Goal: Task Accomplishment & Management: Use online tool/utility

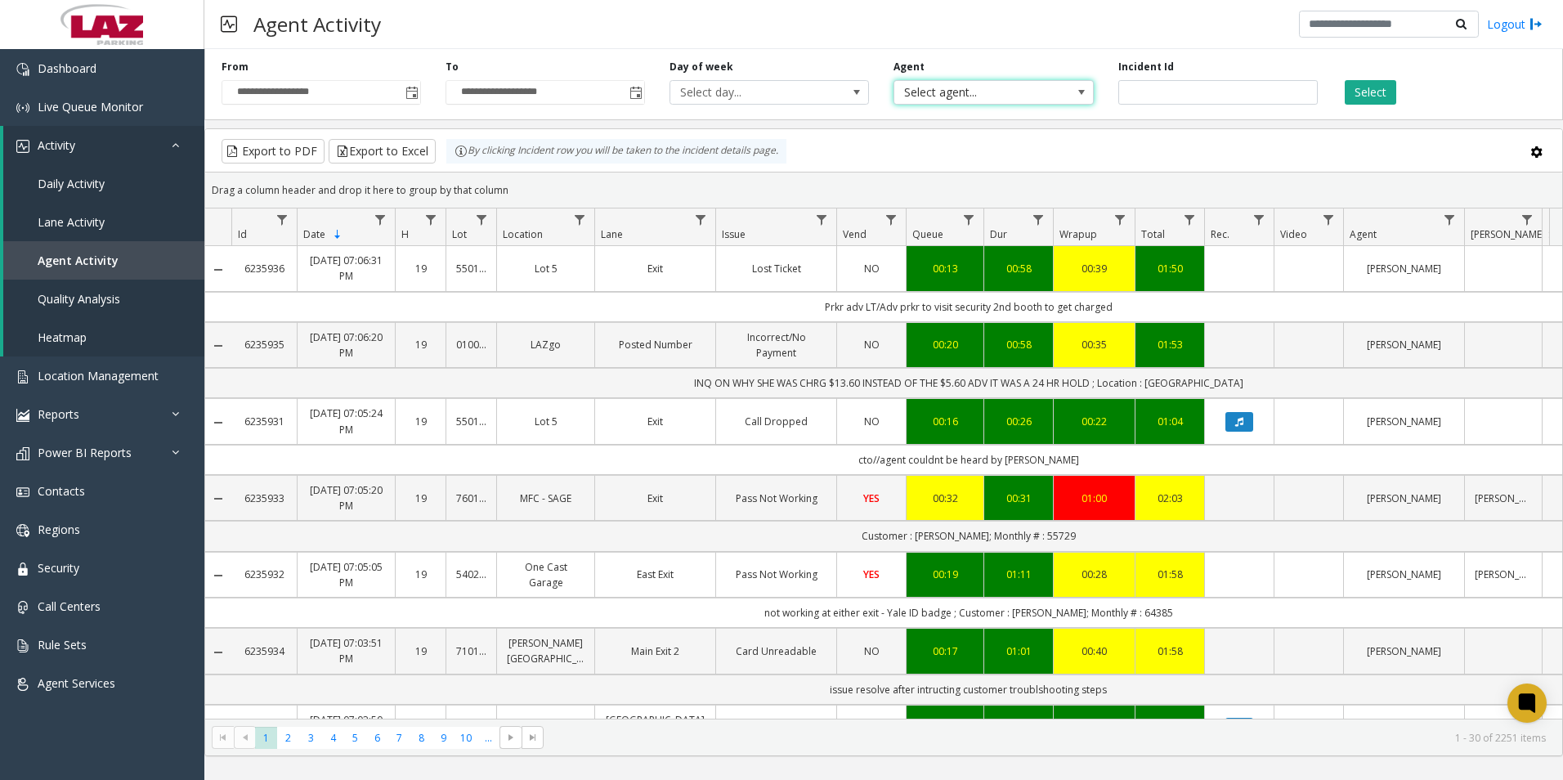
click at [1088, 89] on span at bounding box center [1081, 92] width 23 height 23
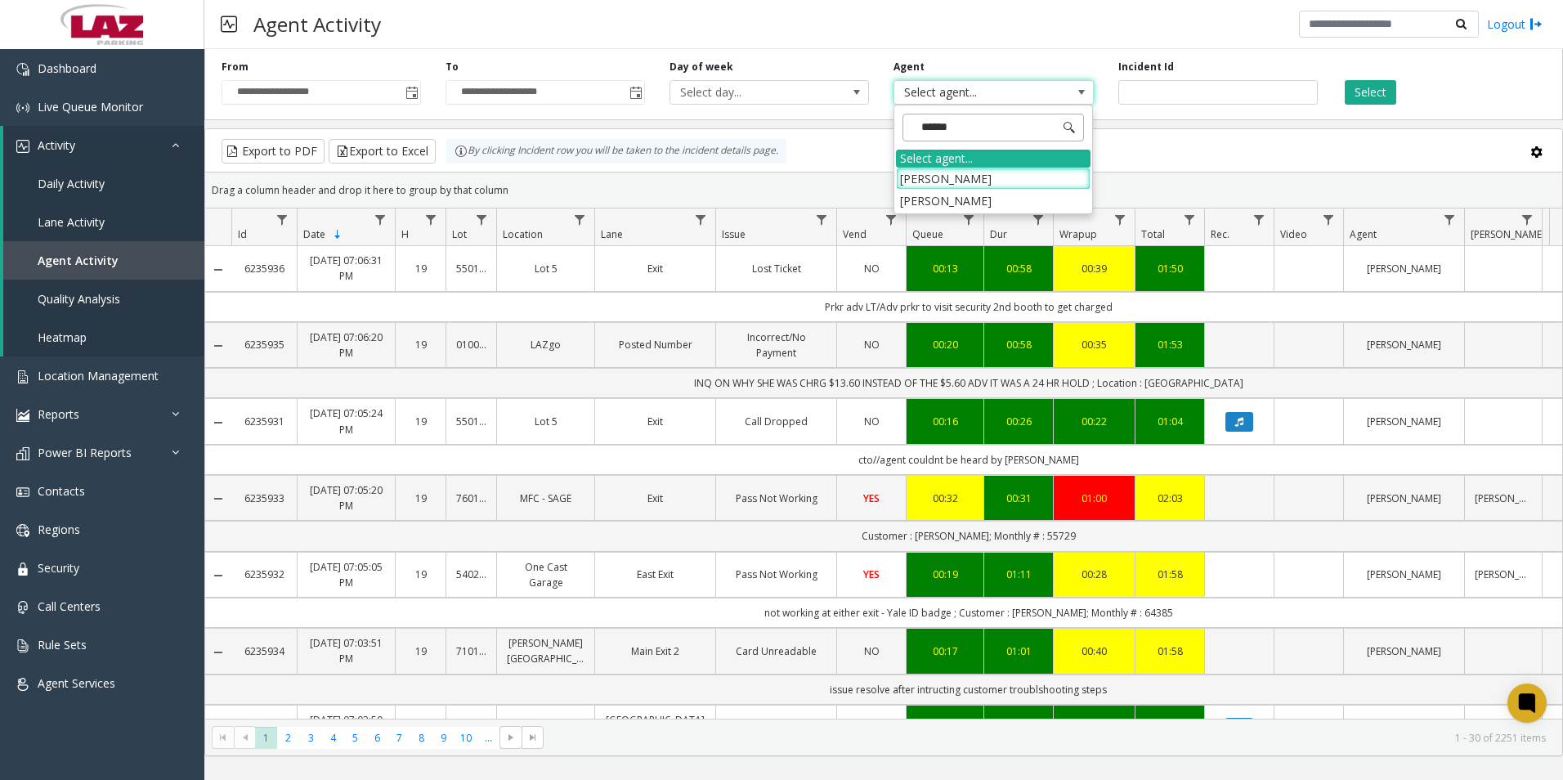
type input "*******"
click at [938, 199] on li "[PERSON_NAME]" at bounding box center [993, 201] width 195 height 22
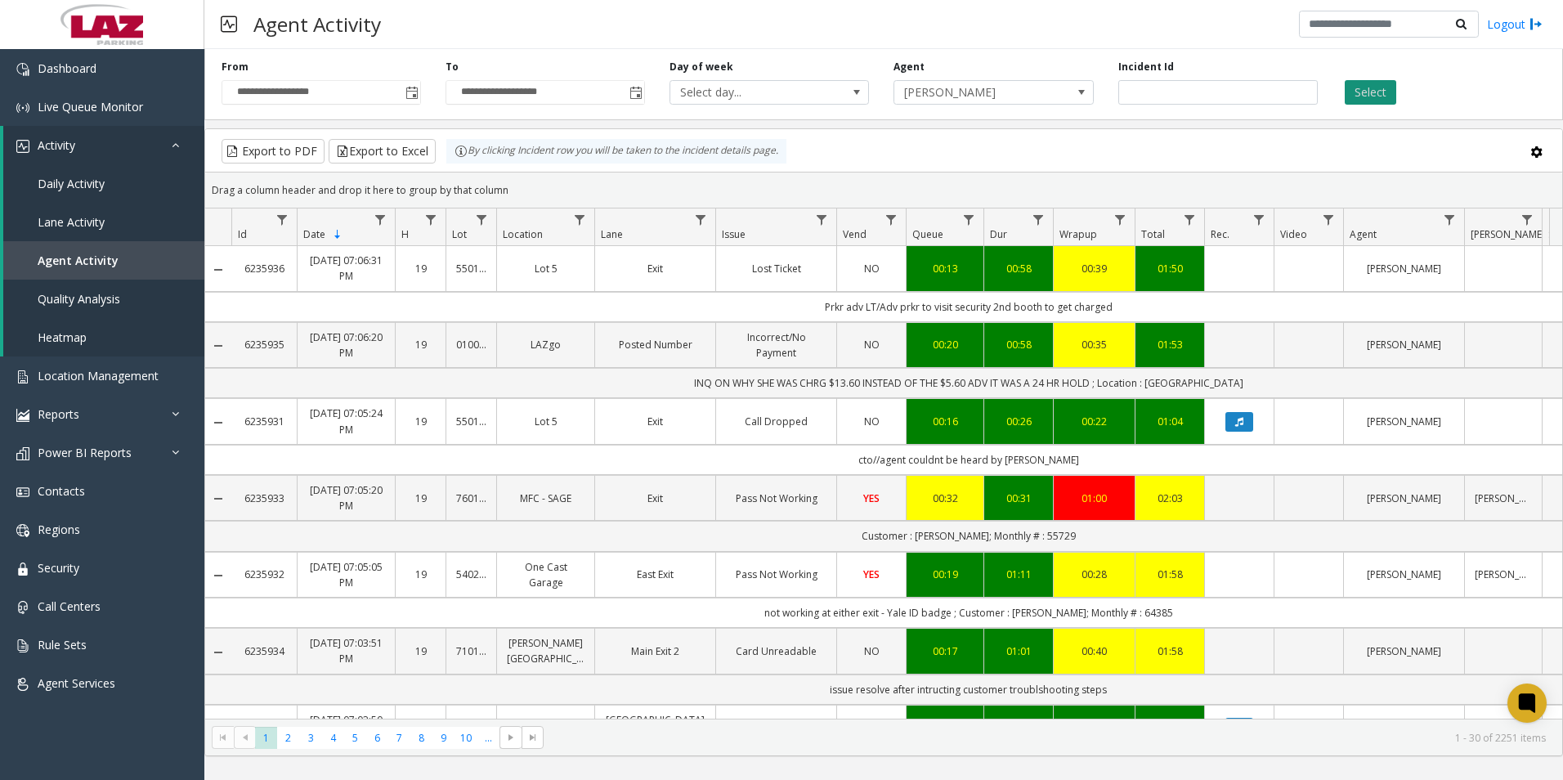
click at [1375, 84] on button "Select" at bounding box center [1370, 92] width 51 height 25
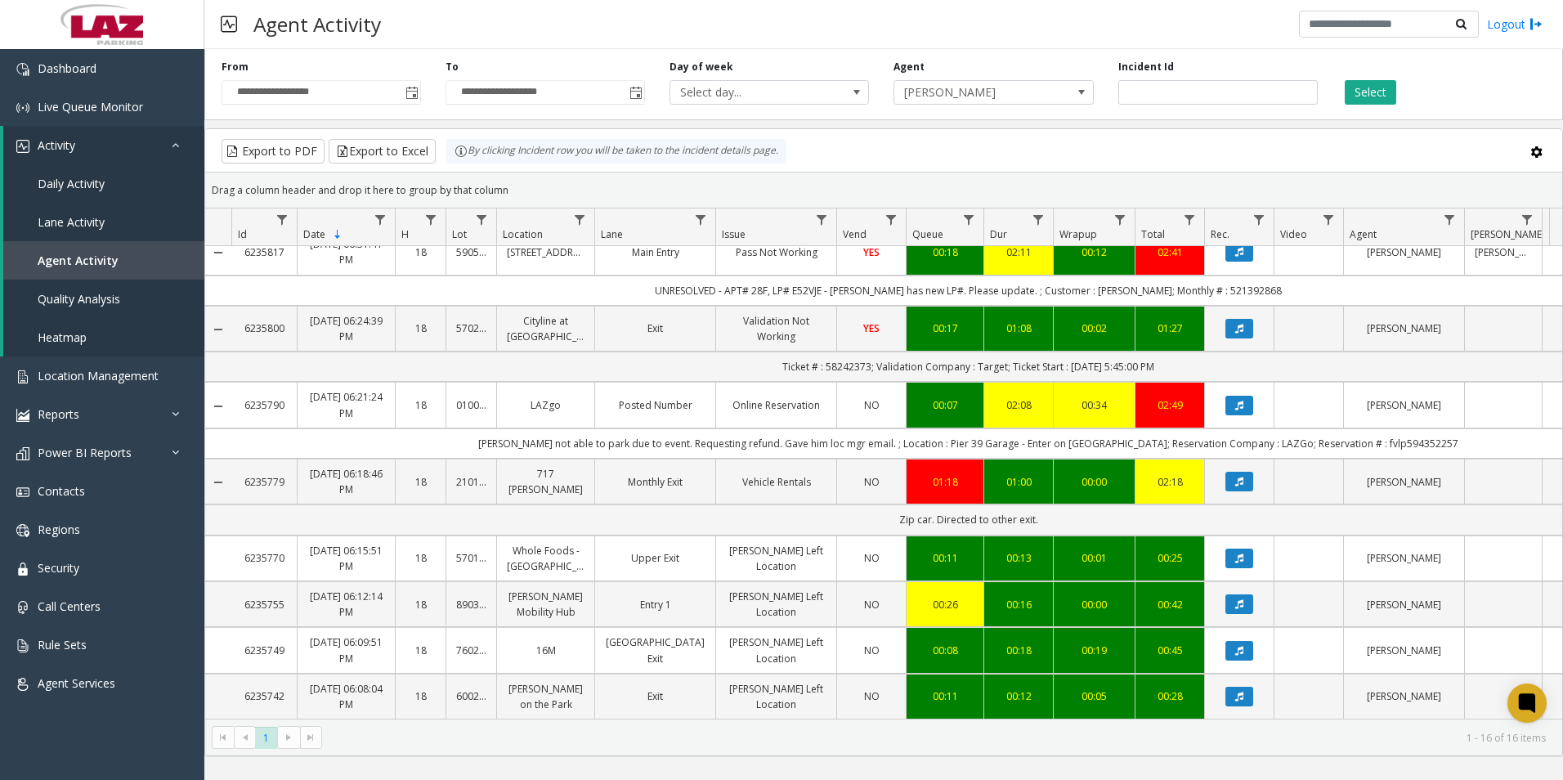
scroll to position [656, 0]
click at [1007, 88] on span "[PERSON_NAME]" at bounding box center [973, 92] width 159 height 23
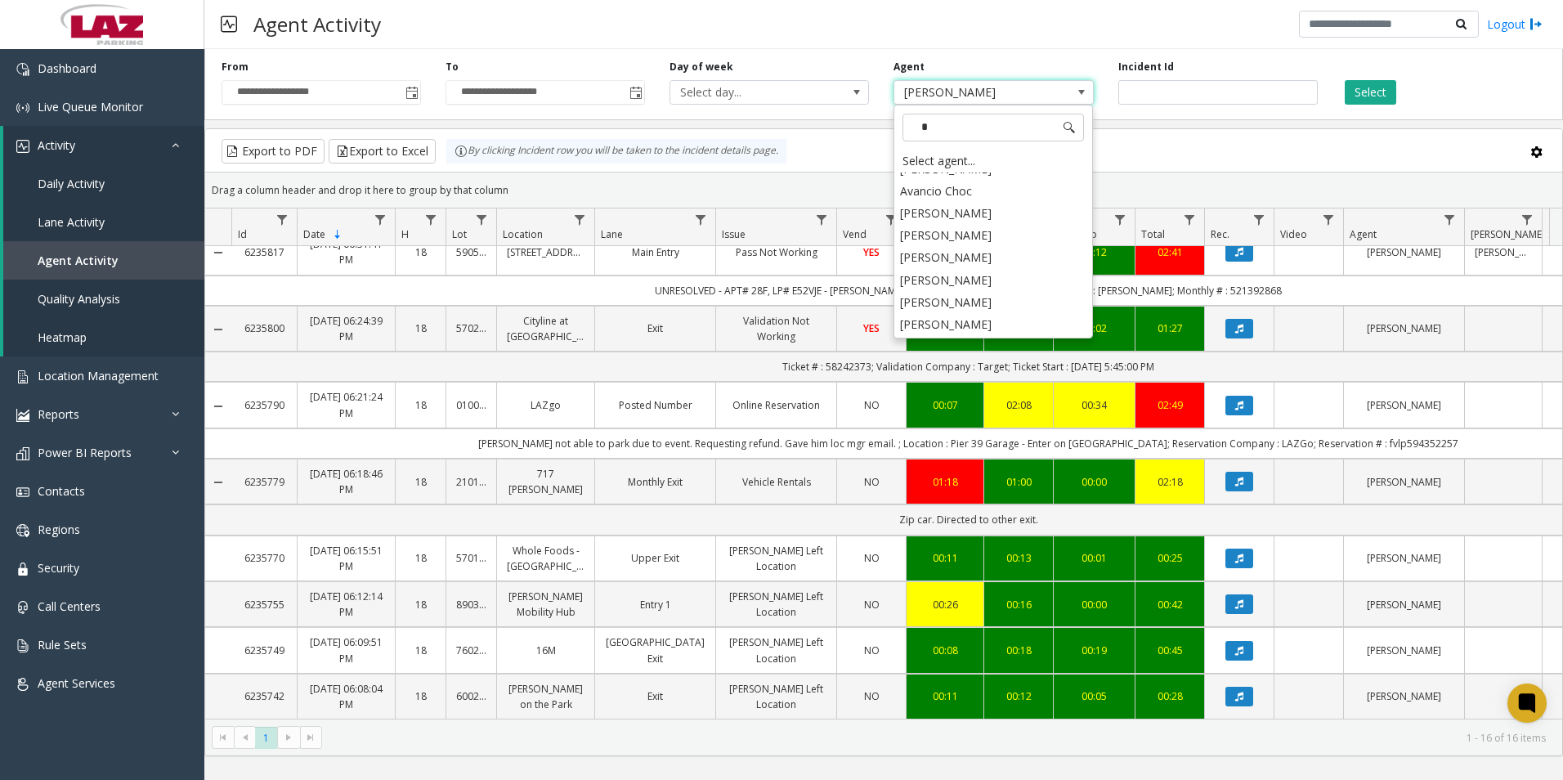
scroll to position [0, 0]
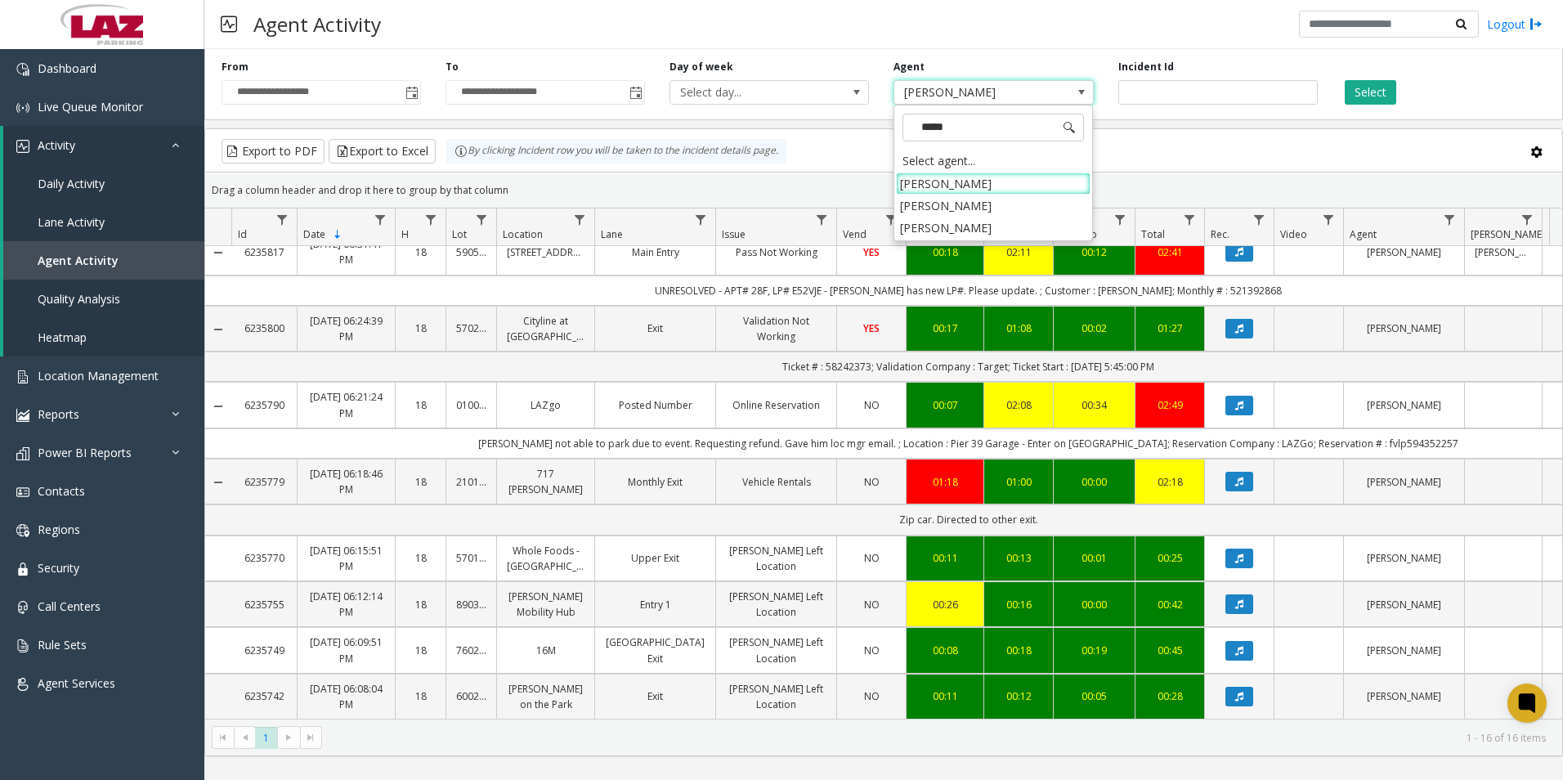
type input "******"
click at [937, 222] on li "[PERSON_NAME]" at bounding box center [993, 228] width 195 height 22
click at [1371, 89] on button "Select" at bounding box center [1370, 92] width 51 height 25
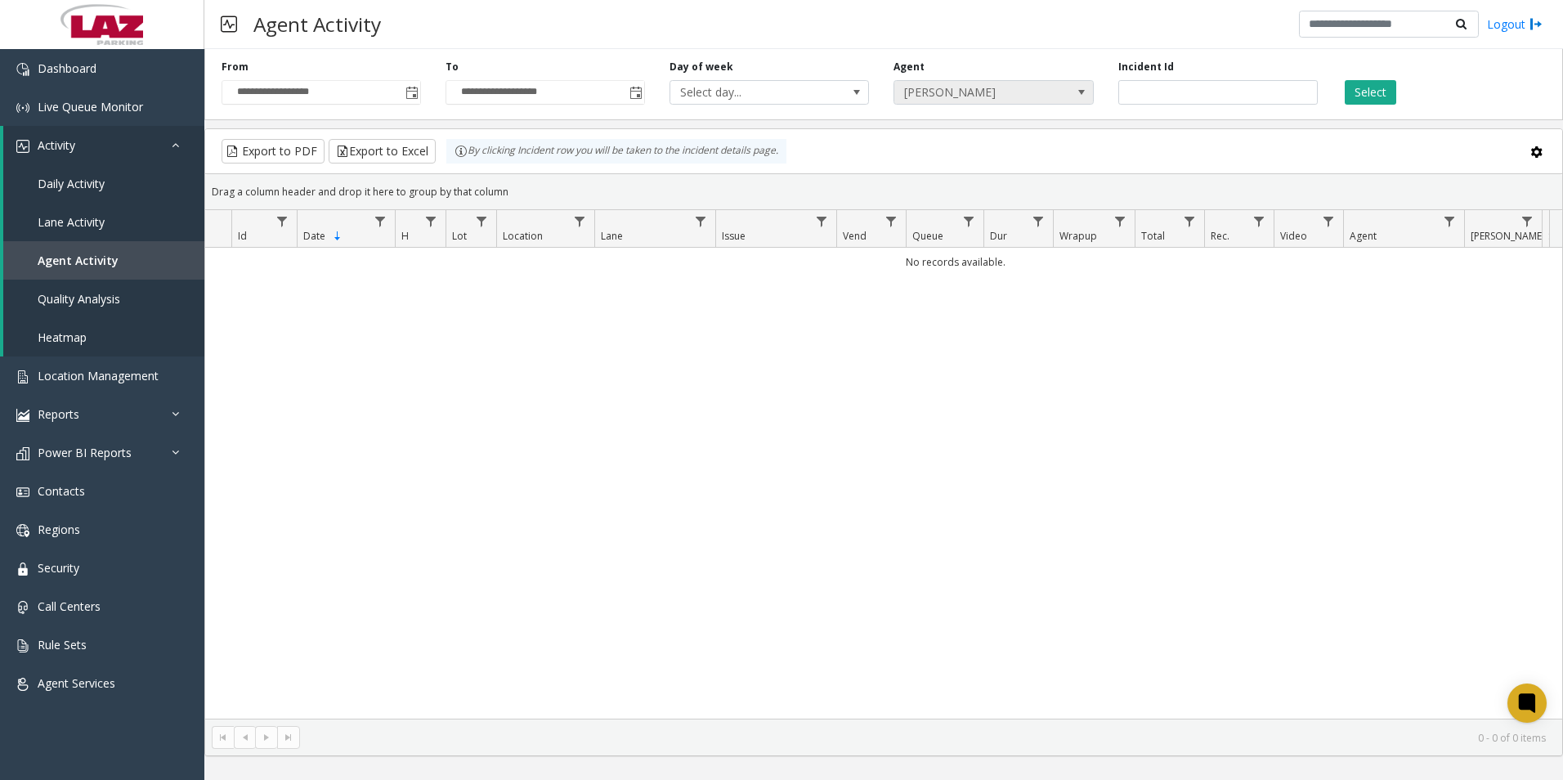
click at [1081, 87] on span at bounding box center [1081, 92] width 13 height 13
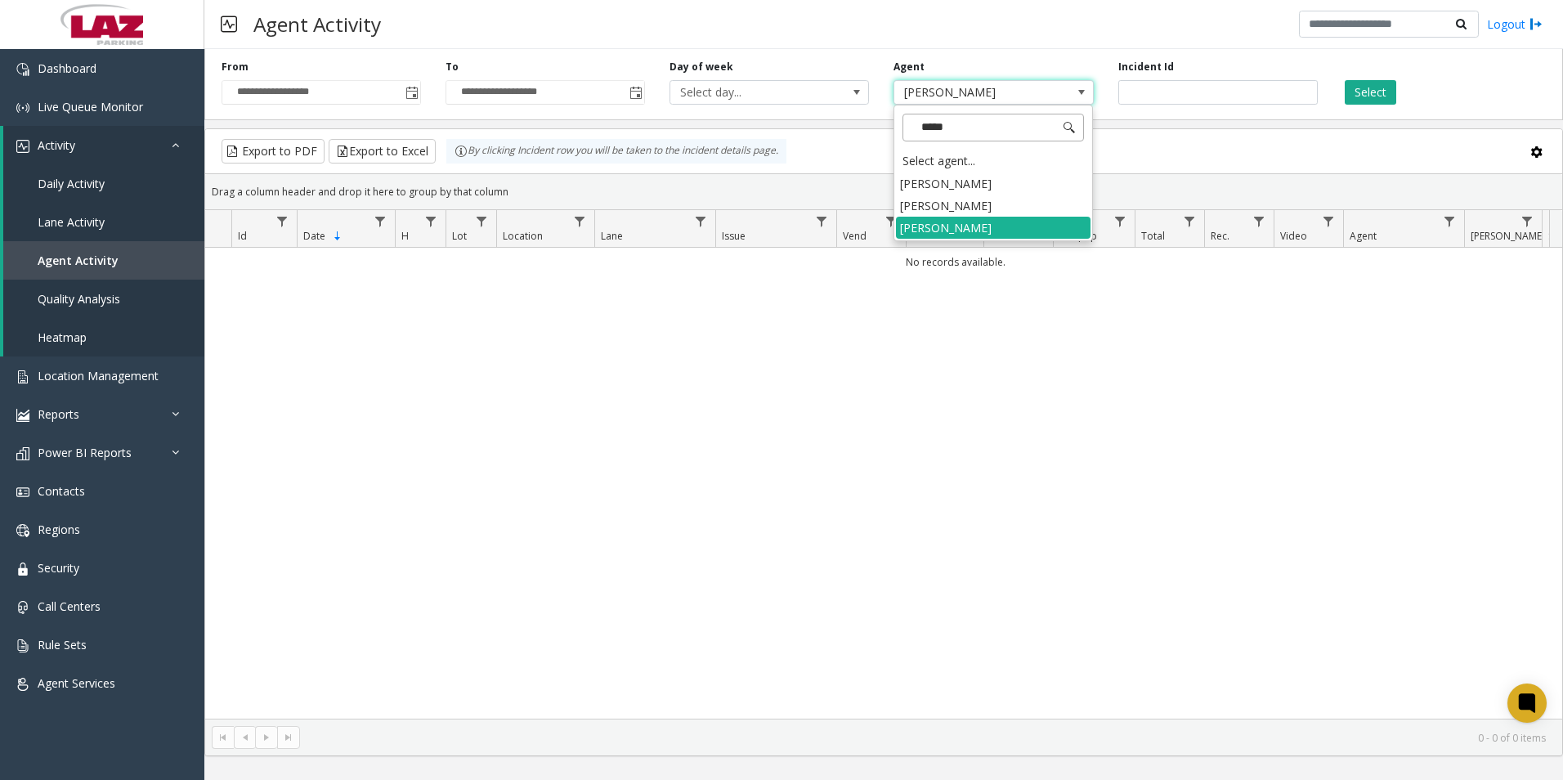
type input "******"
click at [942, 204] on li "[PERSON_NAME]" at bounding box center [993, 206] width 195 height 22
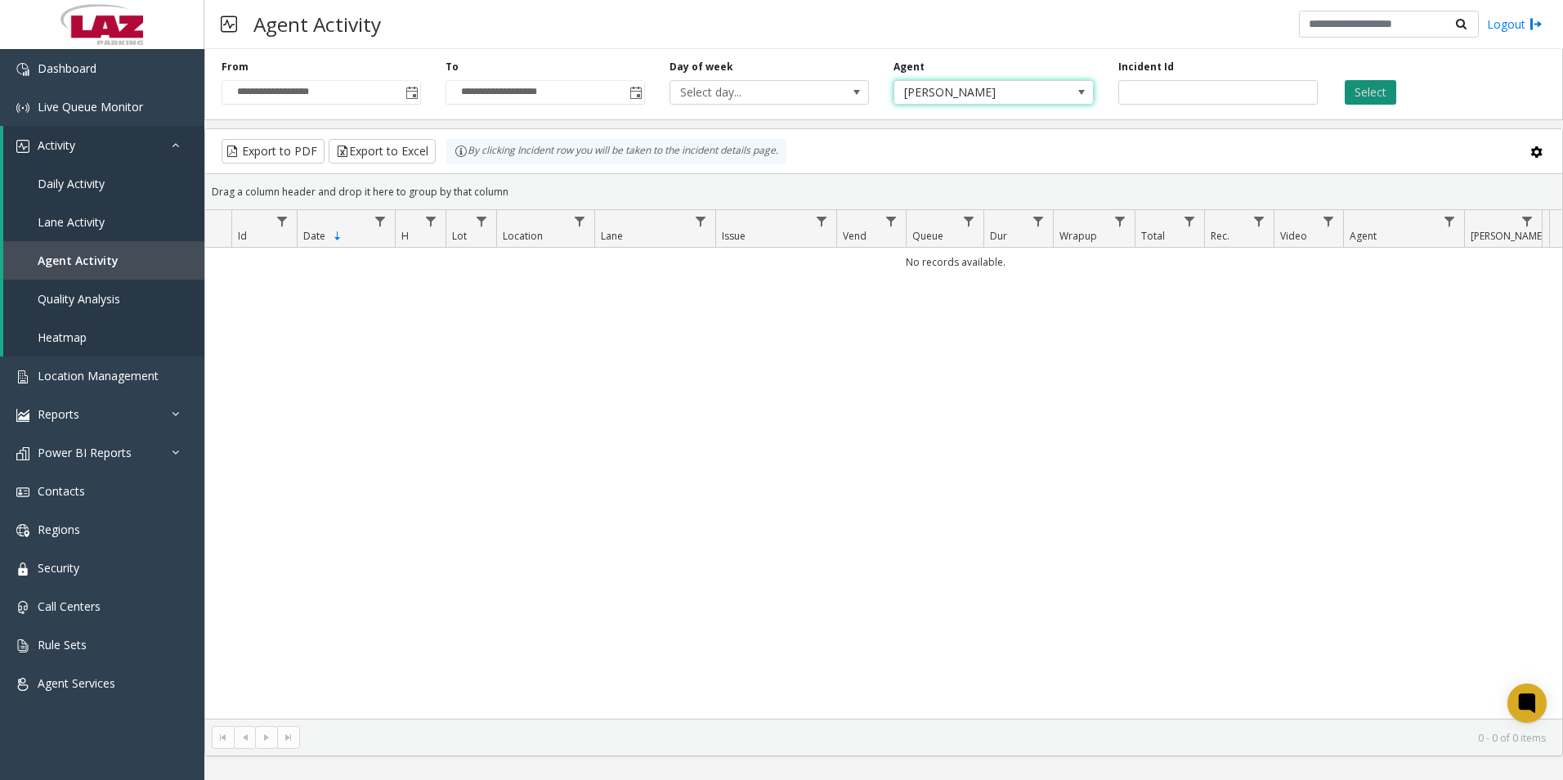
click at [1365, 87] on button "Select" at bounding box center [1370, 92] width 51 height 25
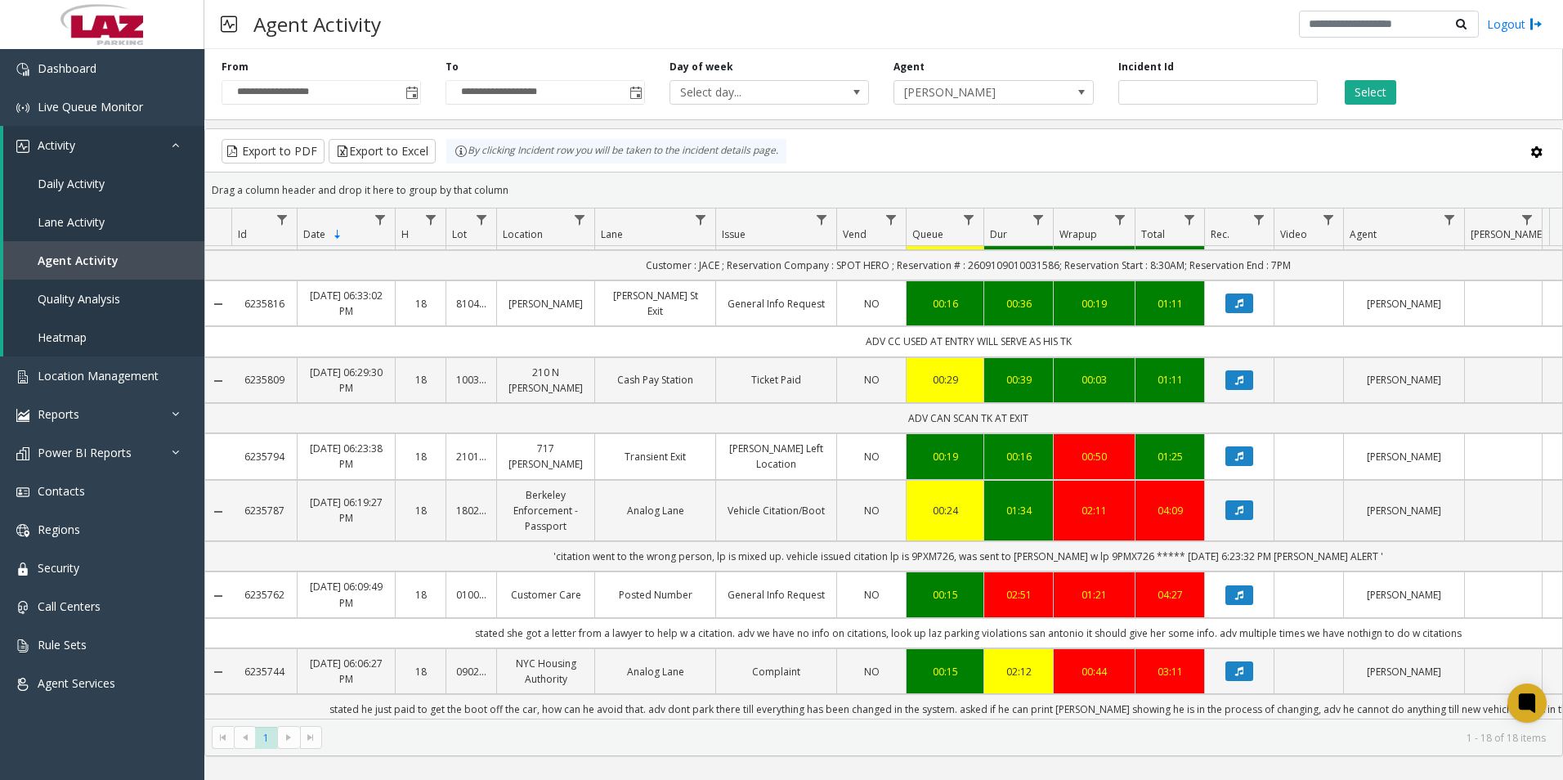
scroll to position [794, 0]
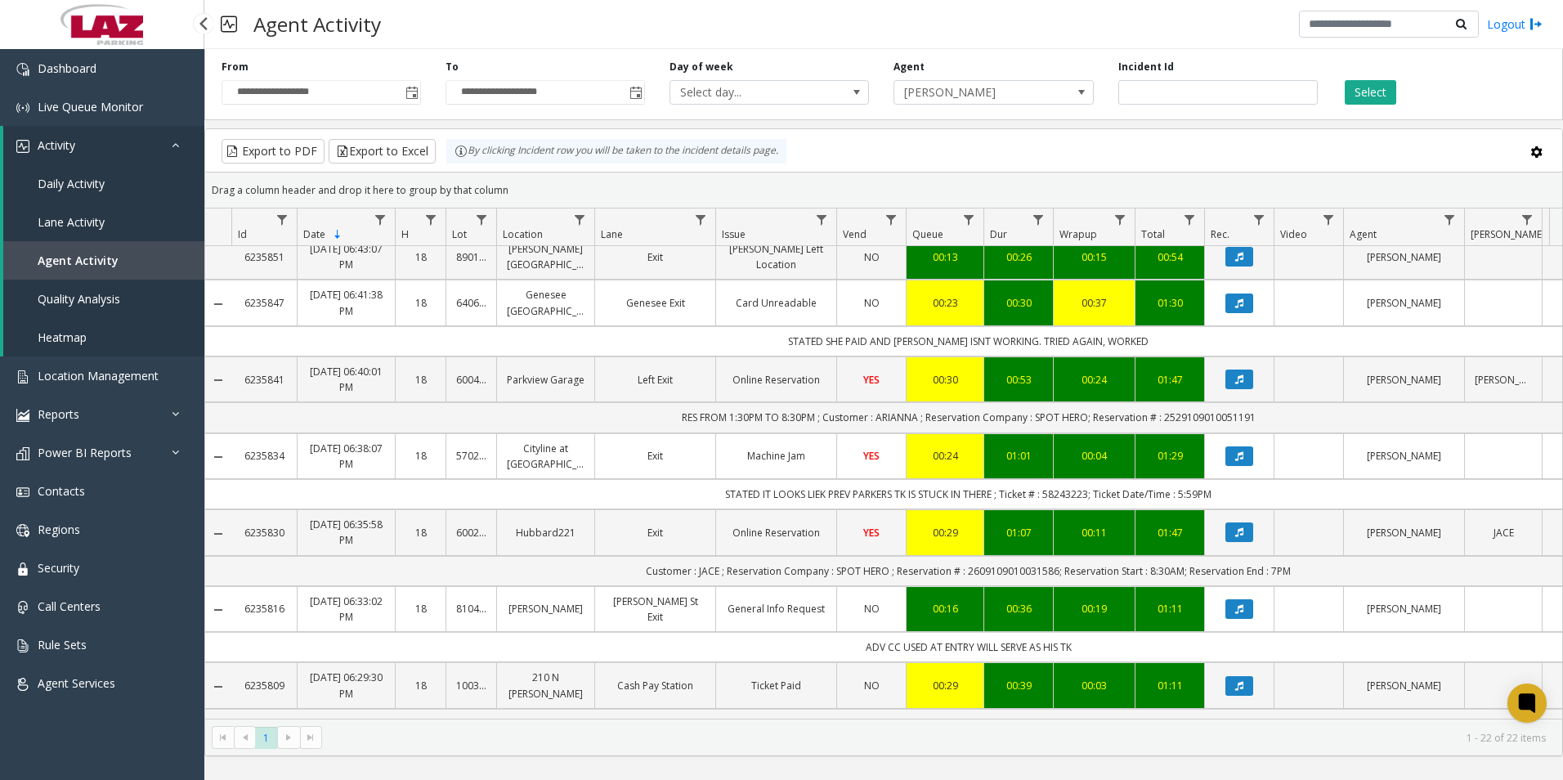
click at [78, 176] on span "Daily Activity" at bounding box center [71, 184] width 67 height 16
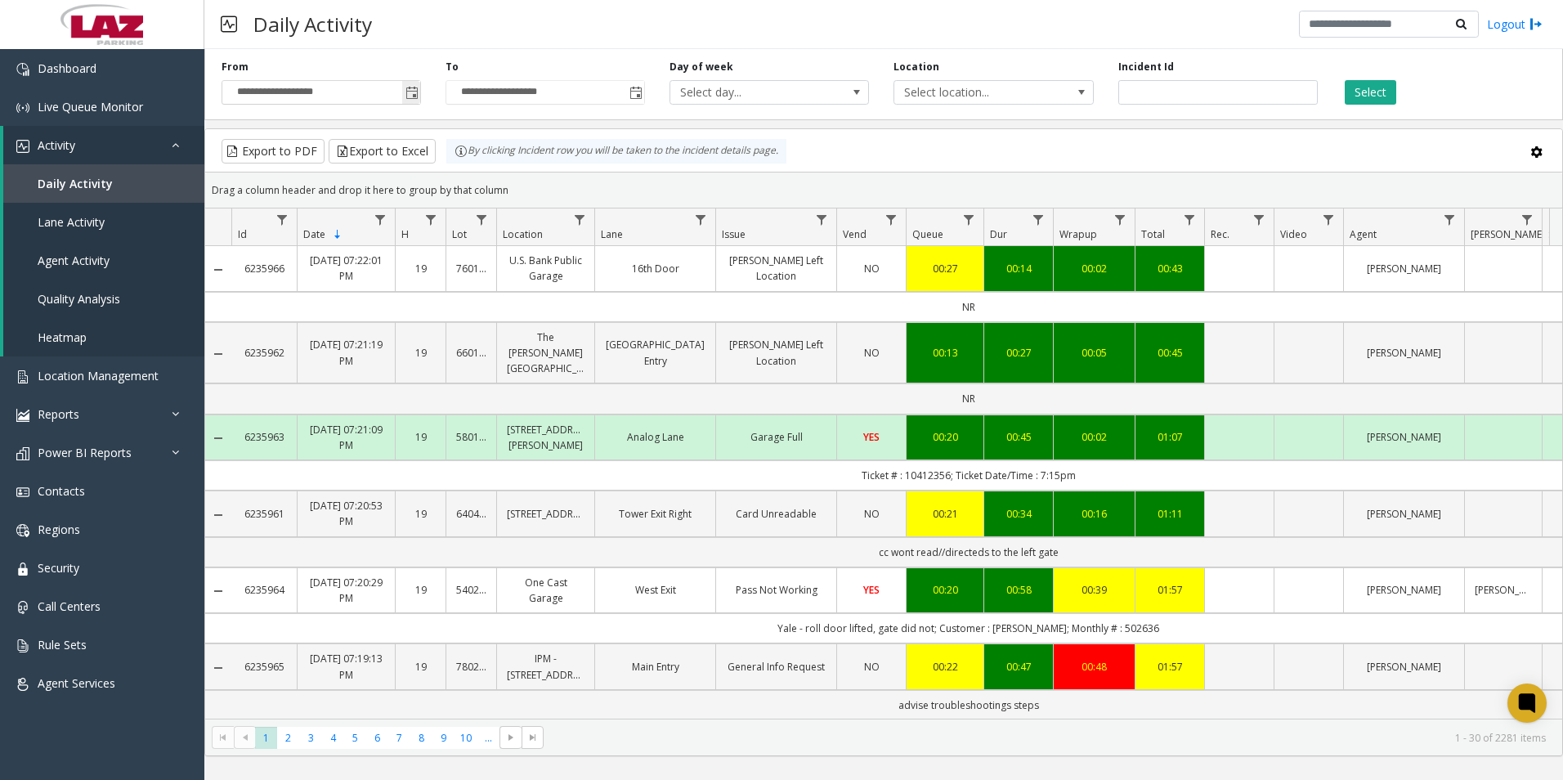
click at [411, 92] on span "Toggle popup" at bounding box center [411, 93] width 13 height 13
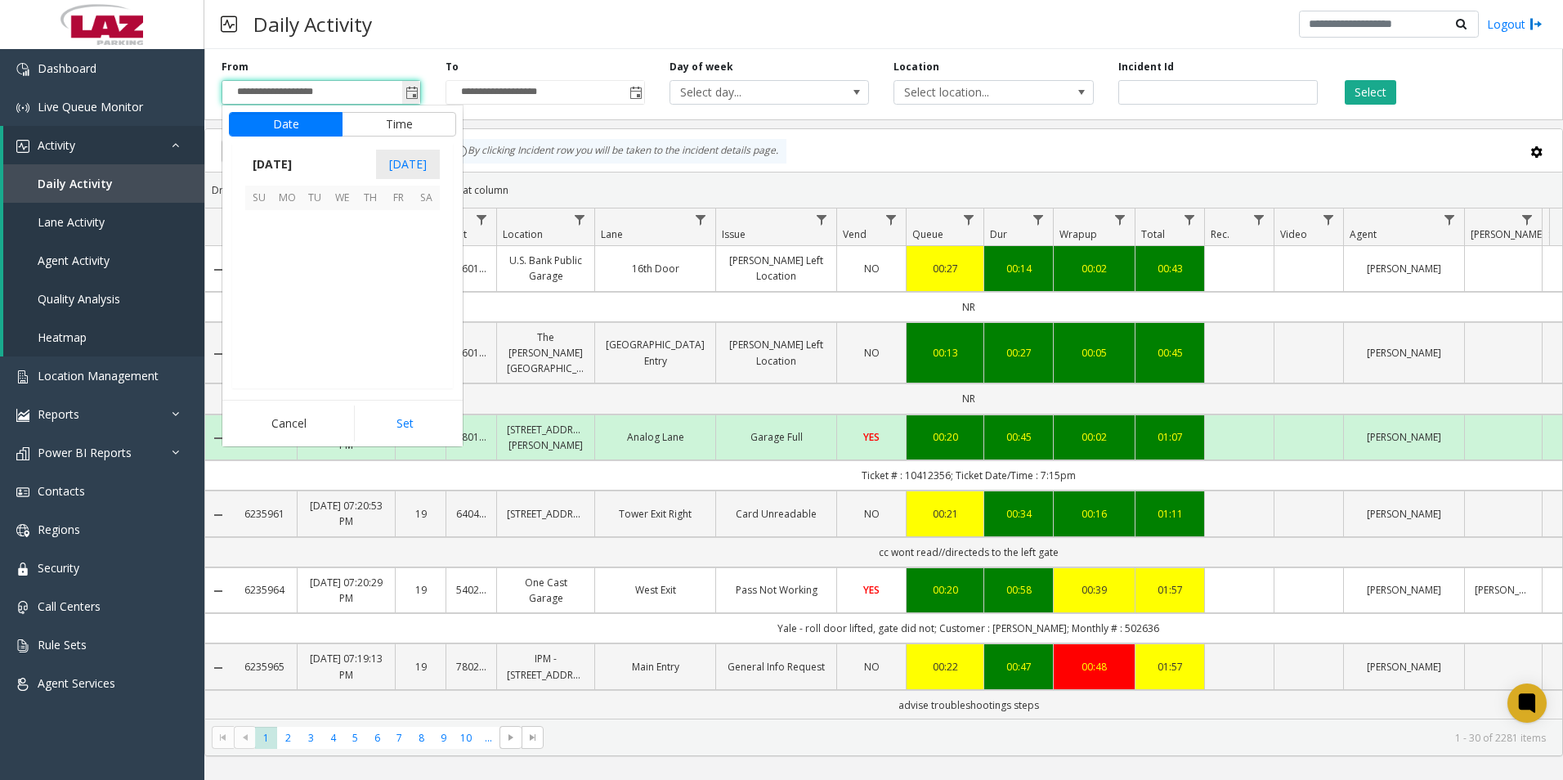
scroll to position [293555, 0]
click at [395, 123] on button "Time" at bounding box center [399, 124] width 114 height 25
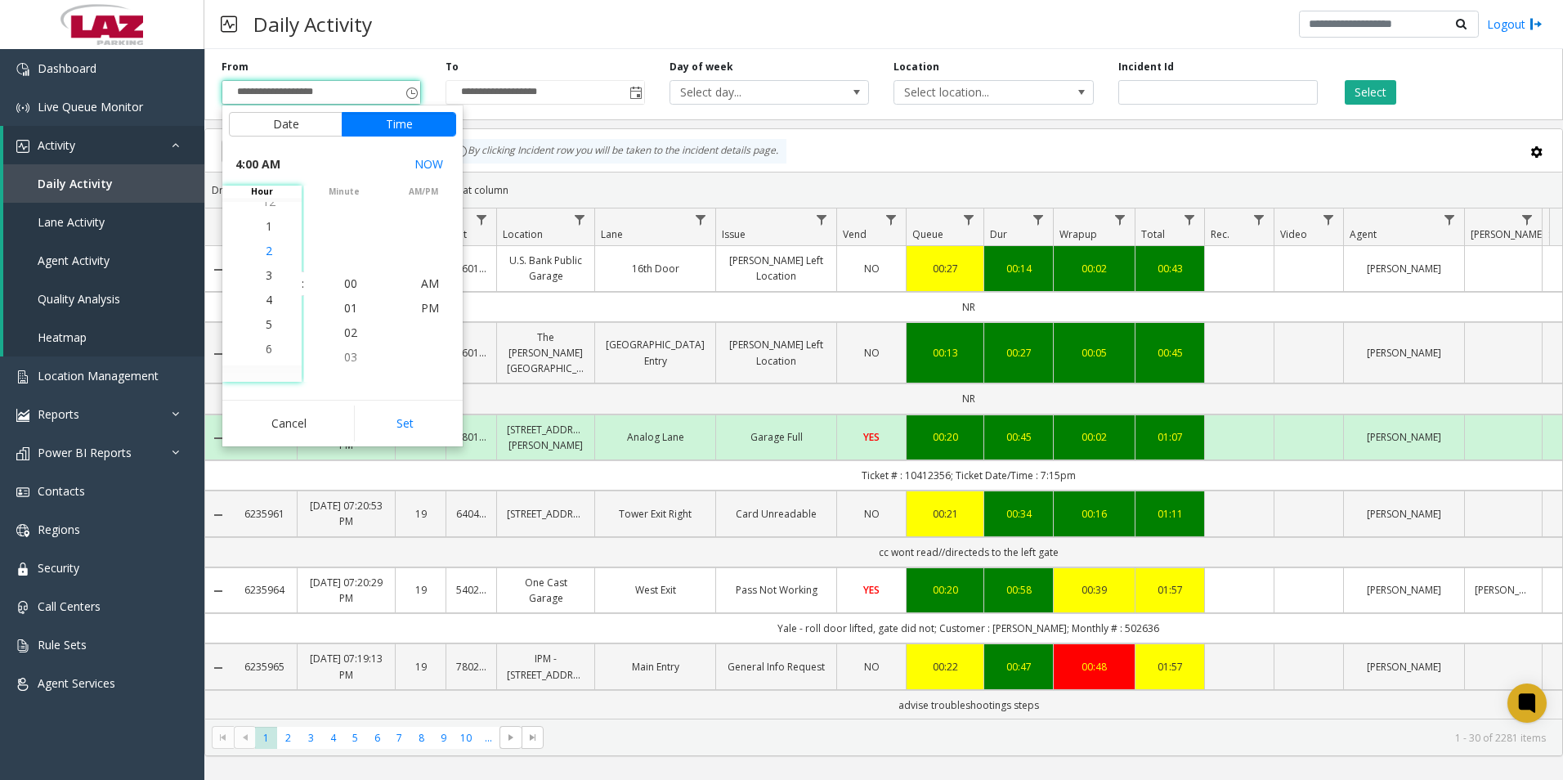
scroll to position [98, 0]
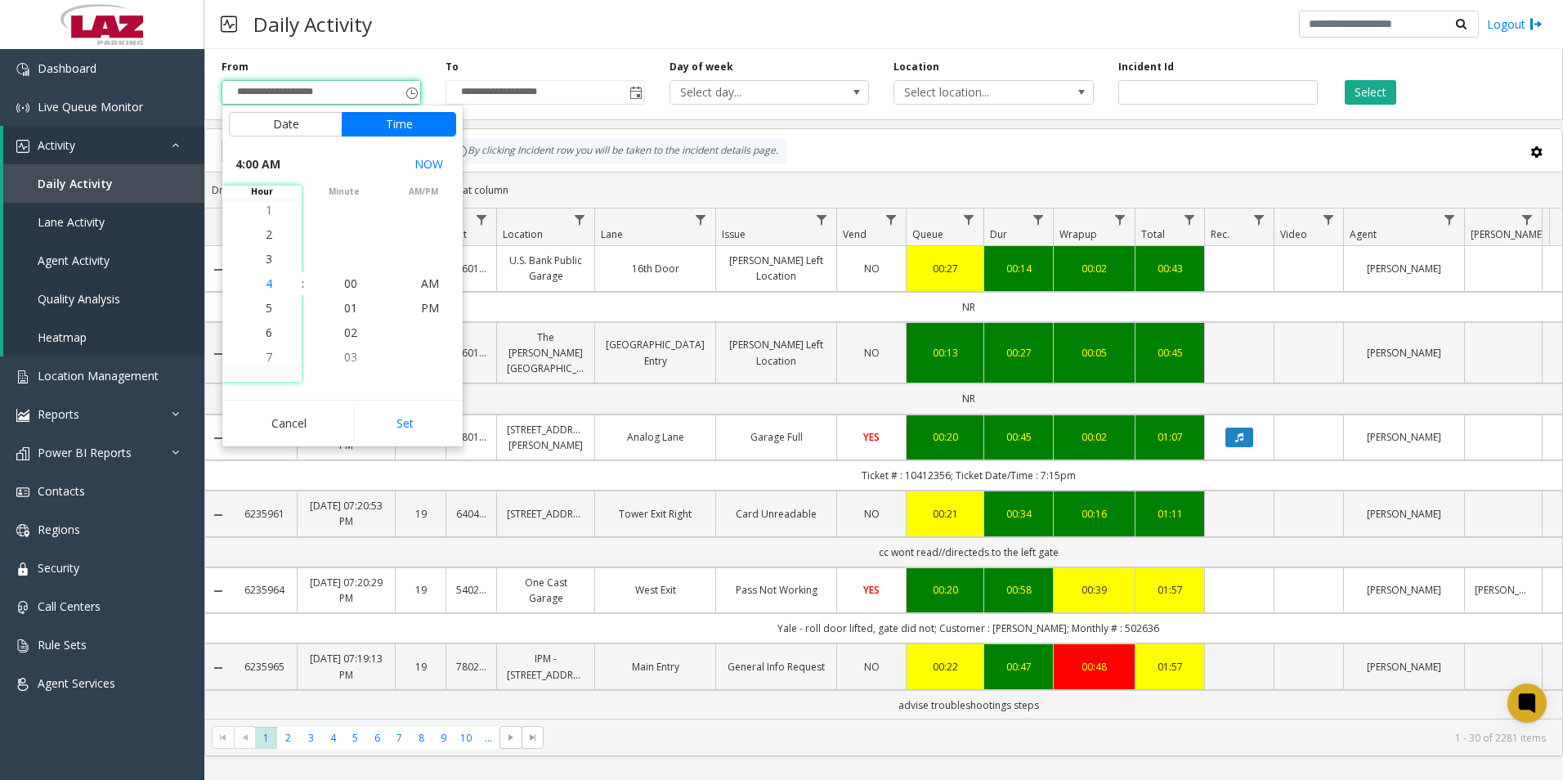
click at [266, 283] on span "4" at bounding box center [269, 283] width 7 height 16
click at [350, 336] on span "30" at bounding box center [350, 332] width 13 height 16
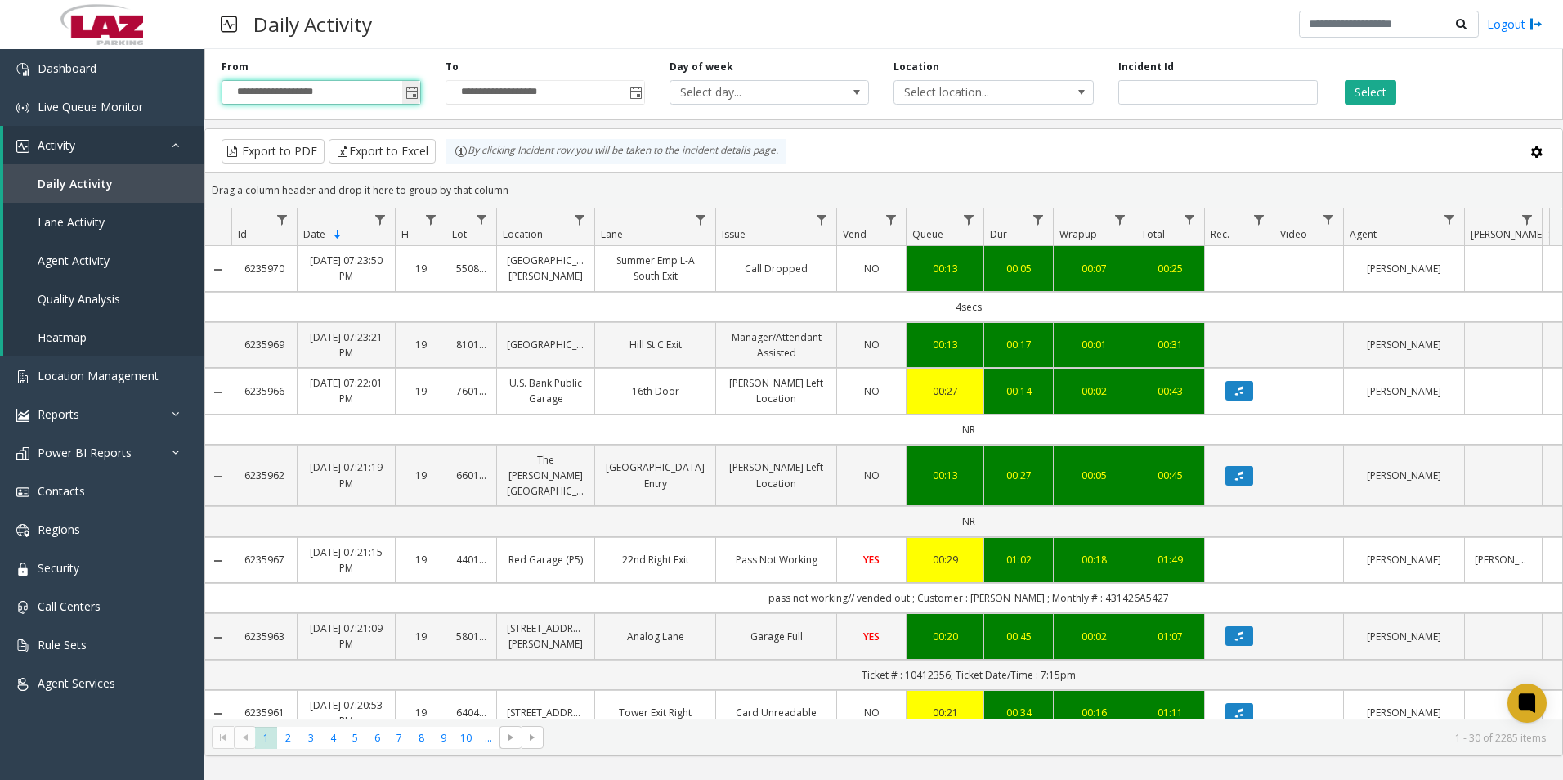
click at [411, 92] on span "Toggle popup" at bounding box center [411, 93] width 13 height 13
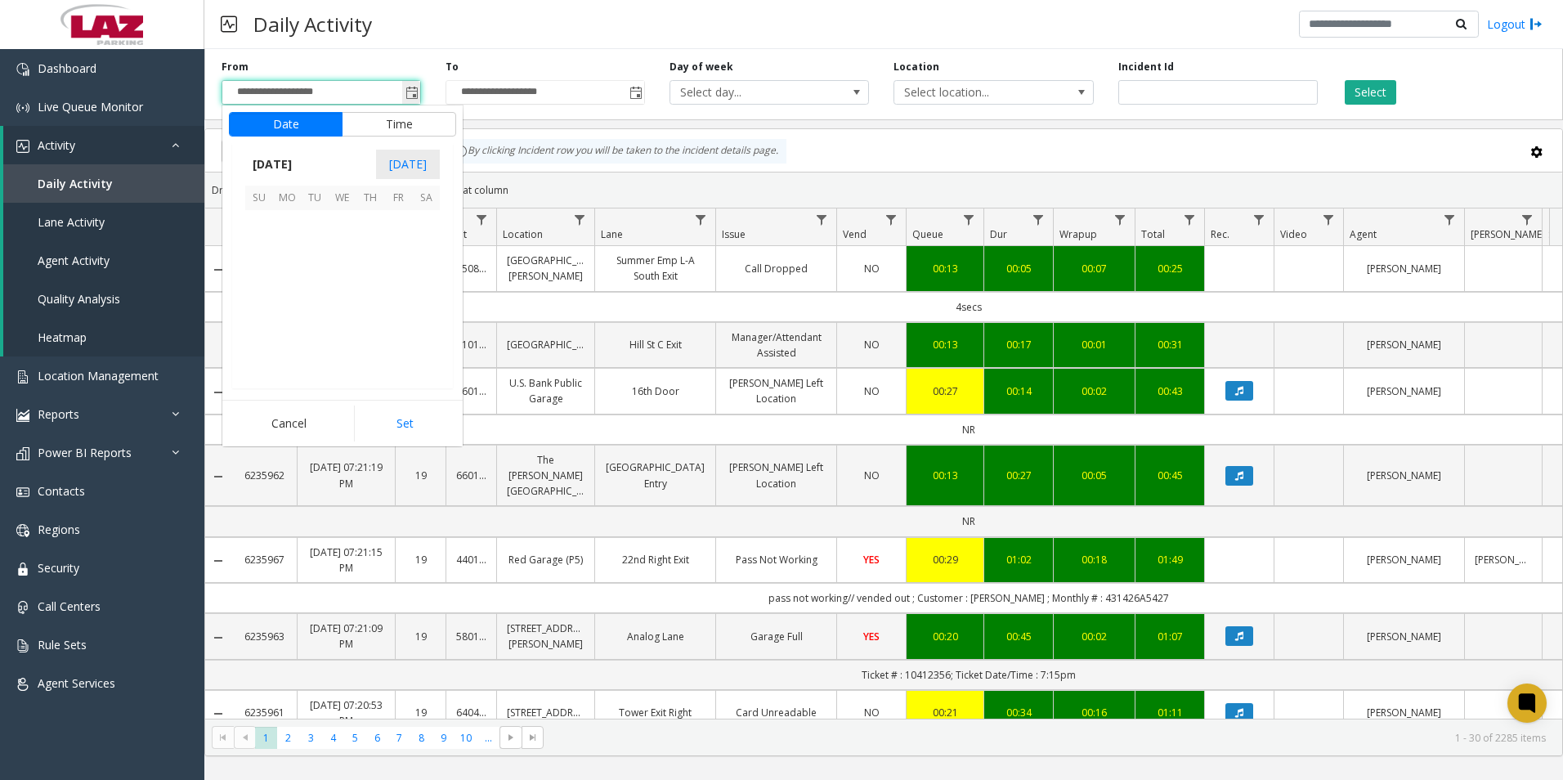
scroll to position [293555, 0]
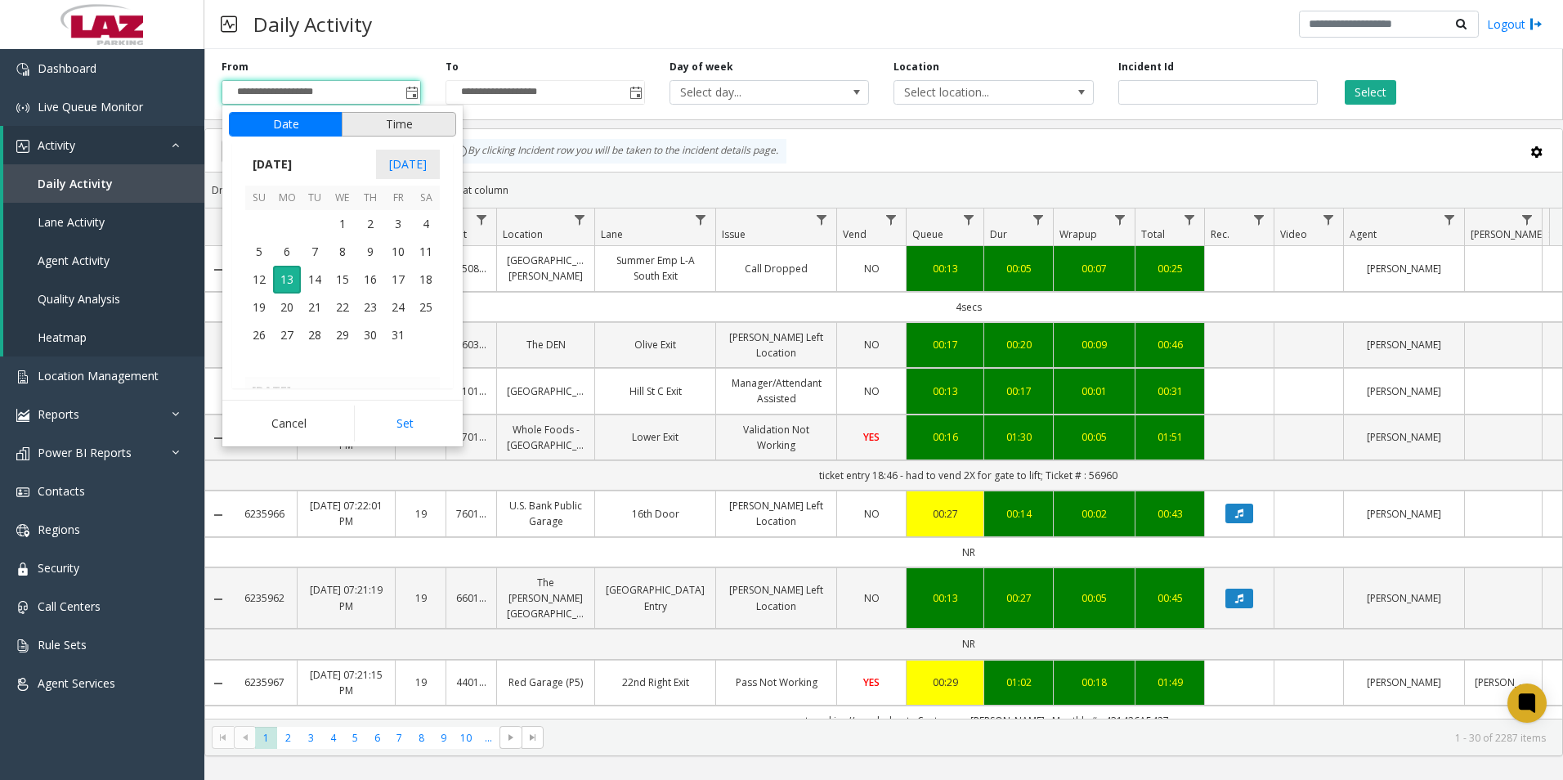
click at [392, 123] on button "Time" at bounding box center [399, 124] width 114 height 25
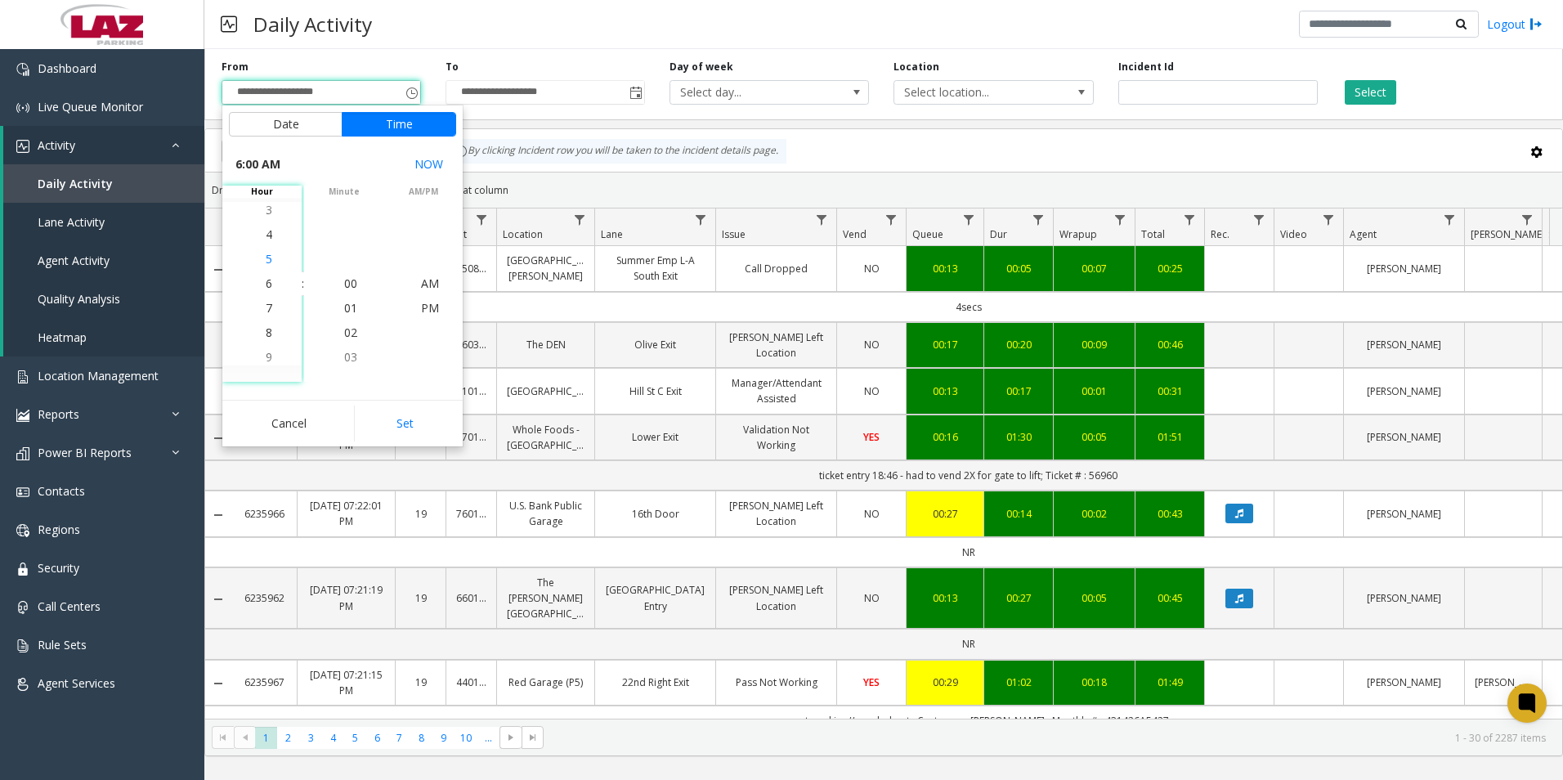
scroll to position [147, 0]
click at [266, 235] on span "4" at bounding box center [269, 234] width 7 height 16
click at [346, 257] on span "30" at bounding box center [350, 259] width 13 height 16
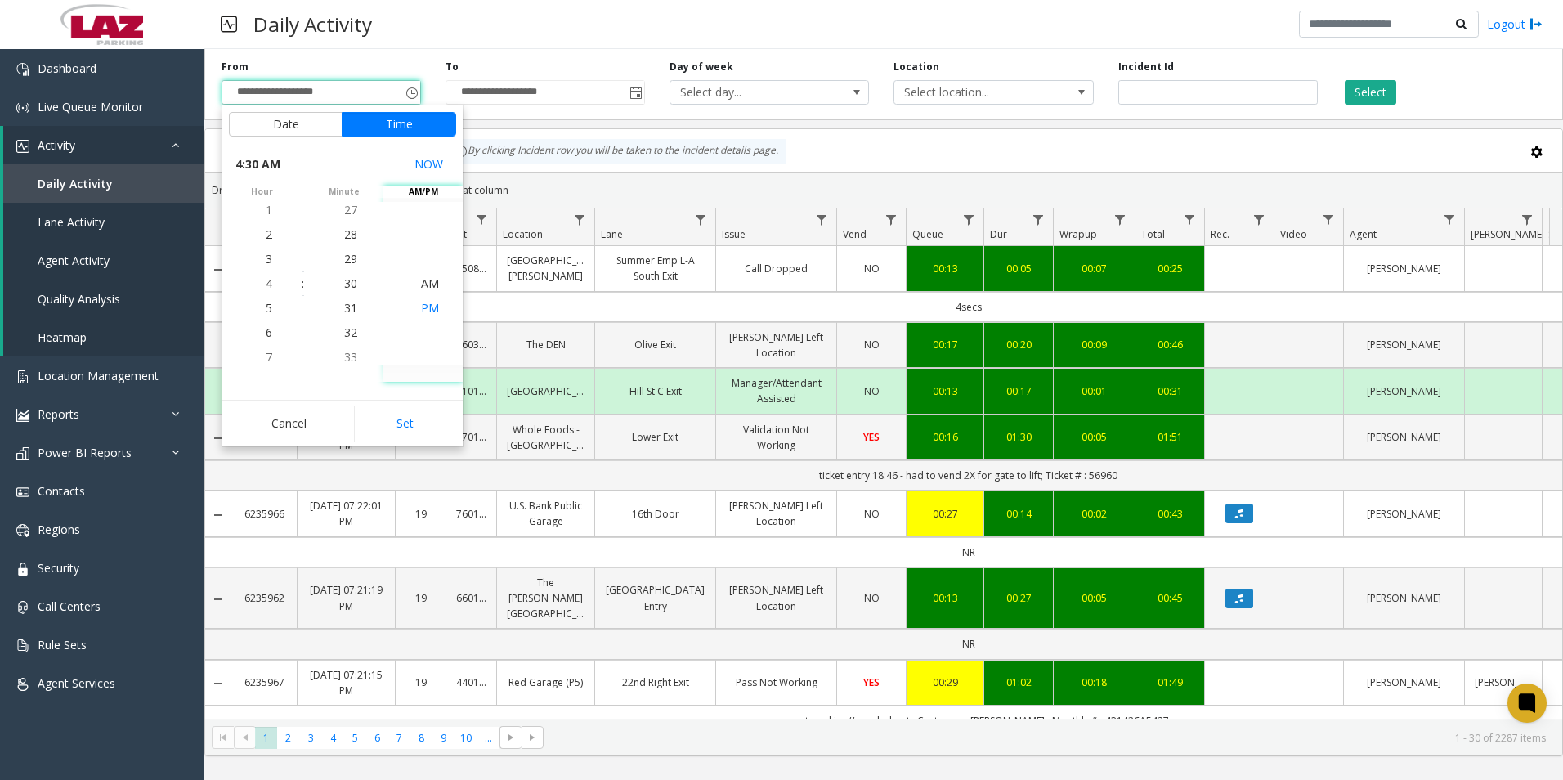
click at [425, 304] on span "PM" at bounding box center [430, 308] width 18 height 16
click at [414, 417] on button "Set" at bounding box center [405, 423] width 103 height 36
type input "**********"
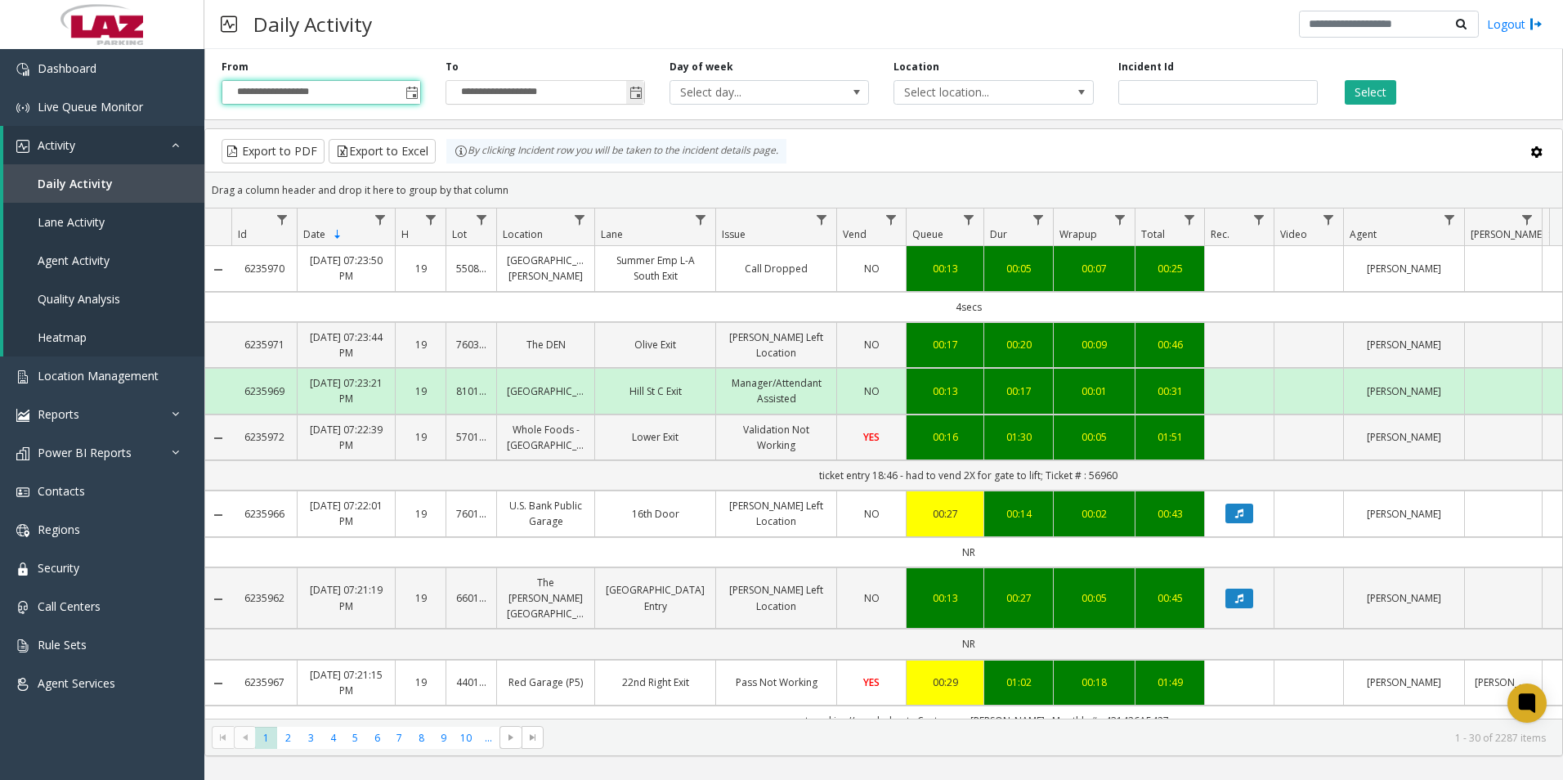
click at [637, 89] on span "Toggle popup" at bounding box center [635, 93] width 13 height 13
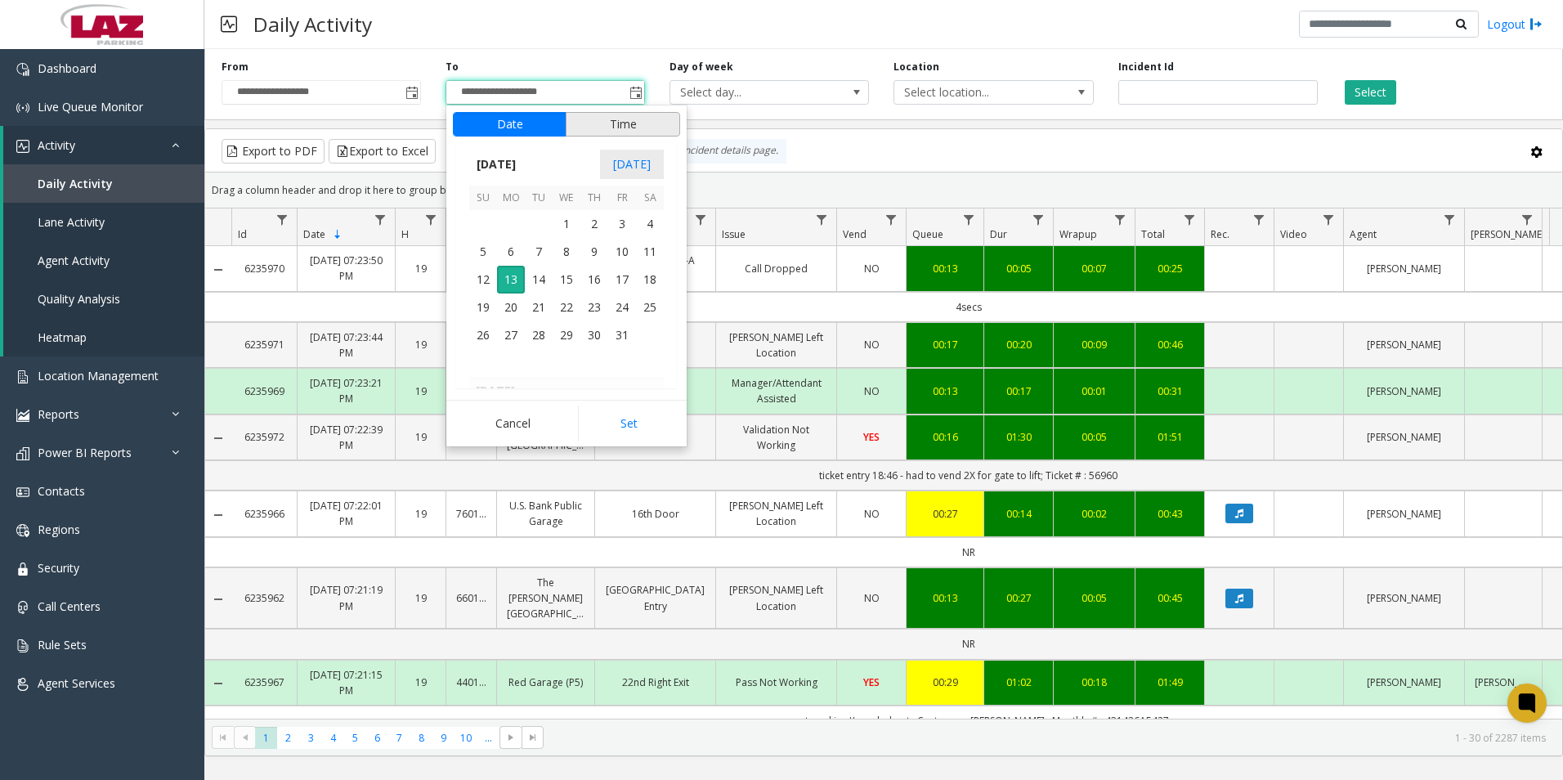
click at [608, 123] on button "Time" at bounding box center [623, 124] width 114 height 25
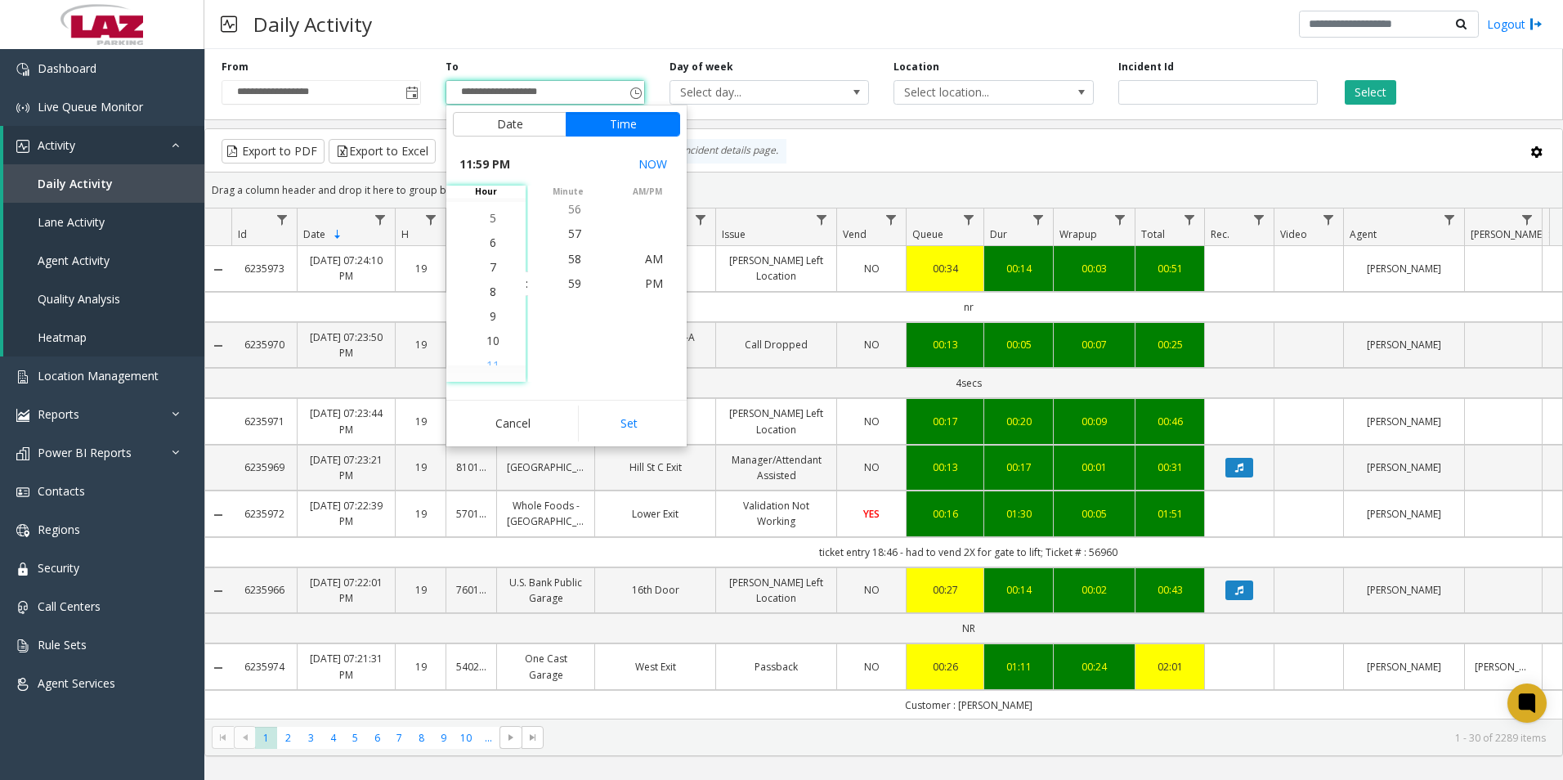
scroll to position [466, 0]
click at [490, 282] on span "7" at bounding box center [493, 283] width 7 height 16
click at [568, 306] on span "28" at bounding box center [574, 308] width 13 height 16
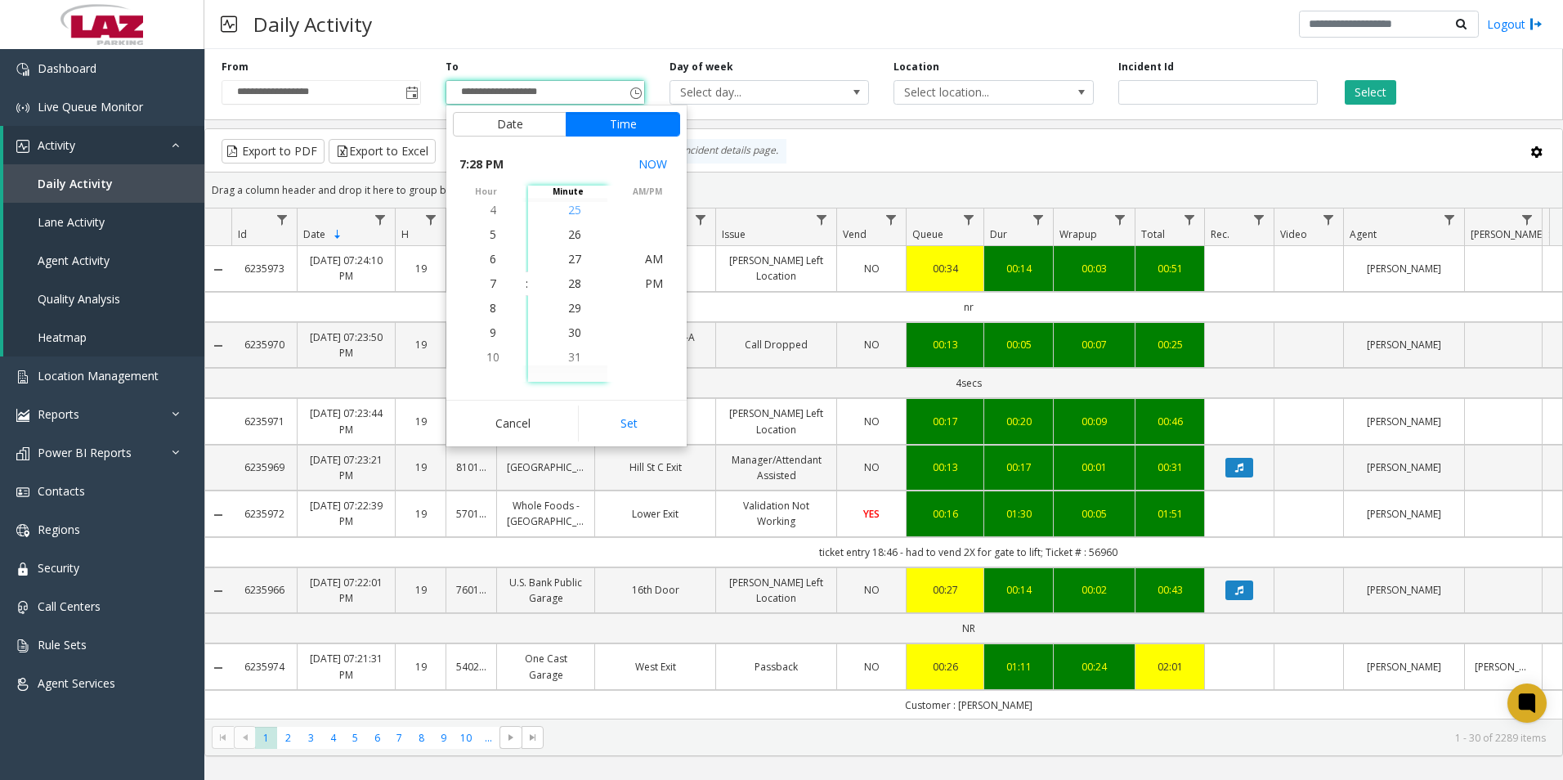
click at [568, 212] on span "25" at bounding box center [574, 210] width 13 height 16
click at [568, 284] on span "25" at bounding box center [574, 283] width 13 height 16
click at [645, 281] on span "PM" at bounding box center [654, 283] width 18 height 16
click at [626, 421] on button "Set" at bounding box center [629, 423] width 103 height 36
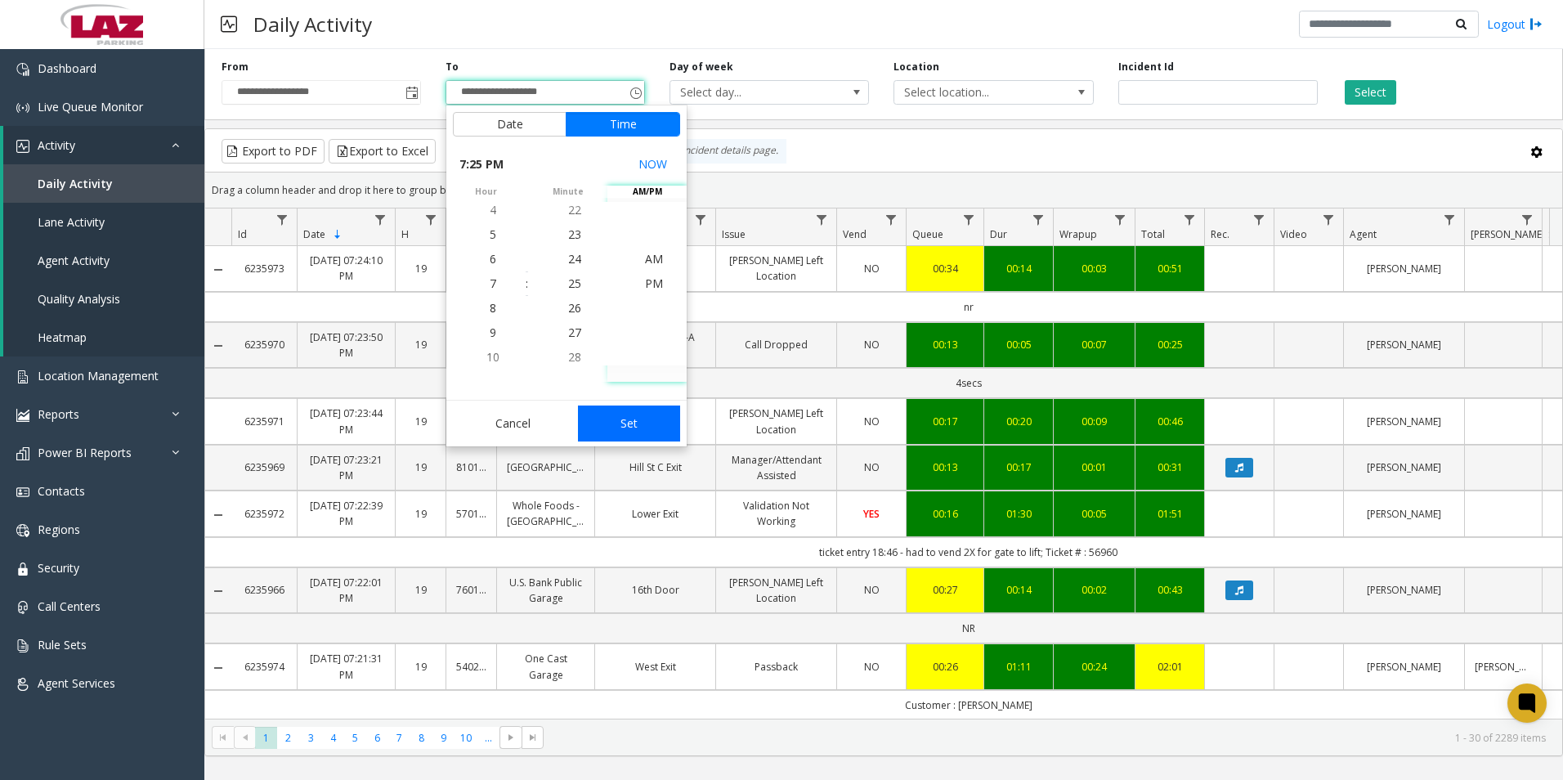
type input "**********"
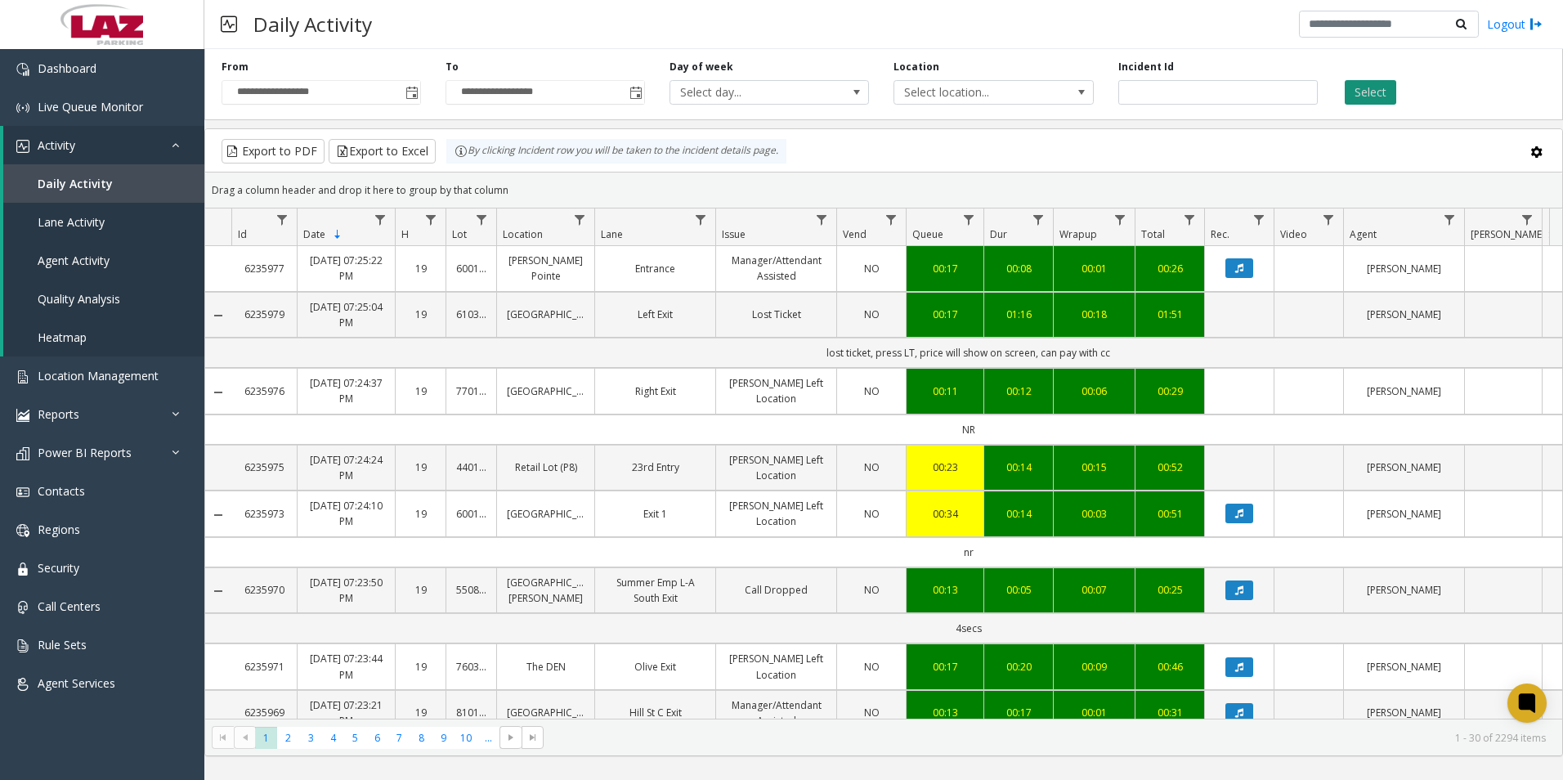
click at [1370, 87] on button "Select" at bounding box center [1370, 92] width 51 height 25
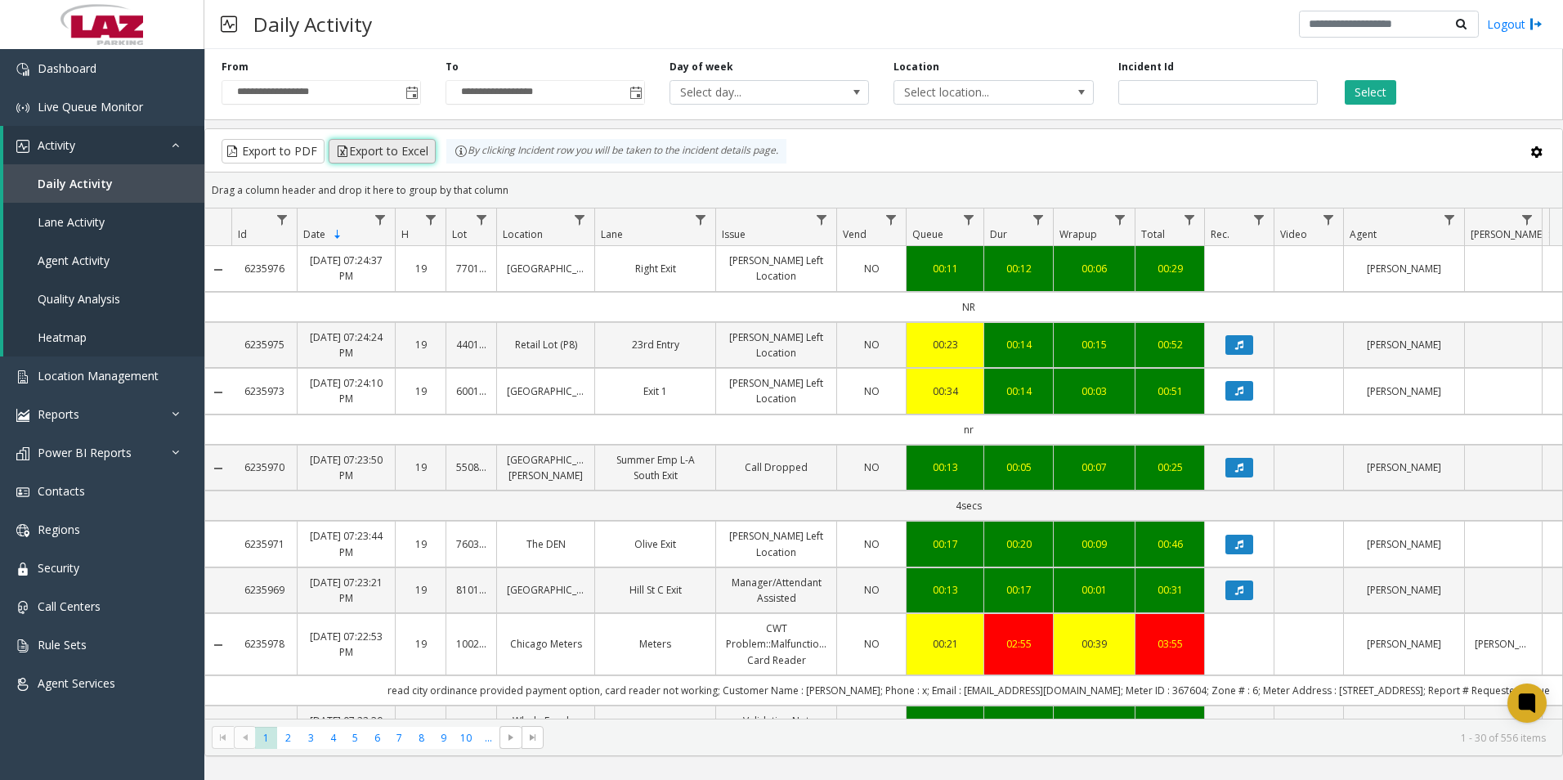
click at [374, 145] on button "Export to Excel" at bounding box center [382, 151] width 107 height 25
